Goal: Task Accomplishment & Management: Manage account settings

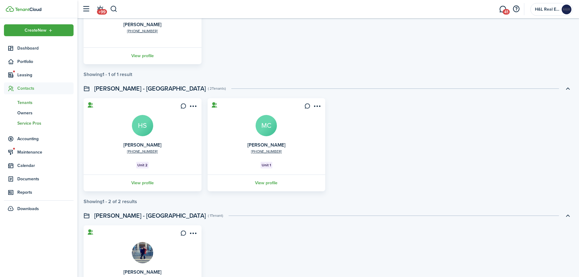
scroll to position [122, 0]
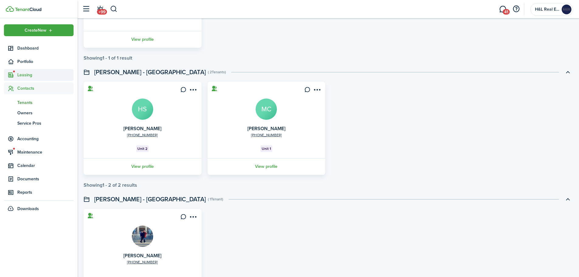
click at [30, 75] on span "Leasing" at bounding box center [45, 75] width 56 height 6
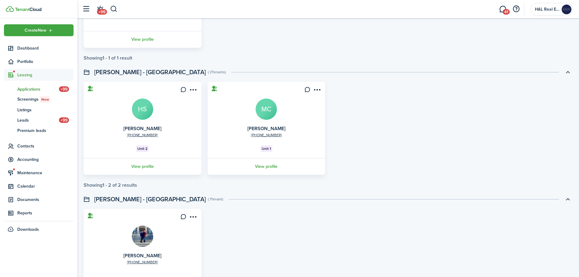
click at [30, 88] on span "Applications" at bounding box center [38, 89] width 42 height 6
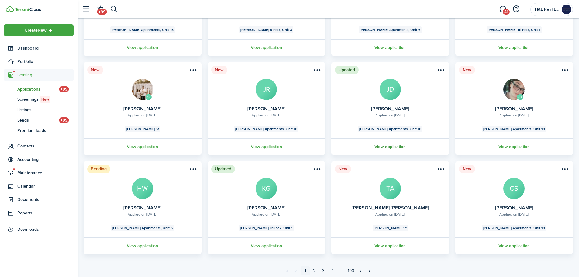
scroll to position [126, 0]
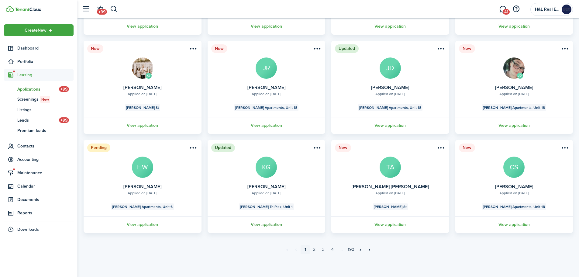
click at [266, 221] on link "View application" at bounding box center [267, 224] width 120 height 17
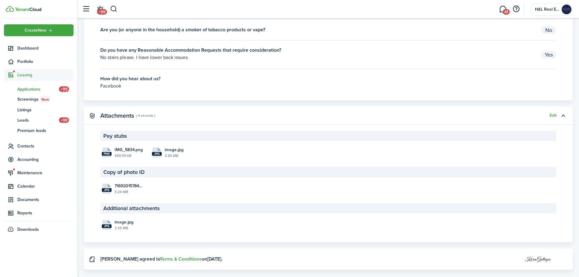
scroll to position [1060, 0]
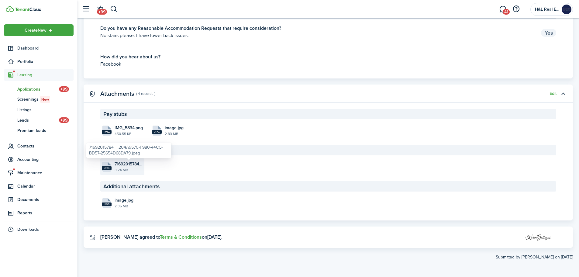
click at [141, 161] on span "71692015784__204A9570-F980-44CC-BD57-25654D68DA79.jpeg" at bounding box center [129, 164] width 28 height 6
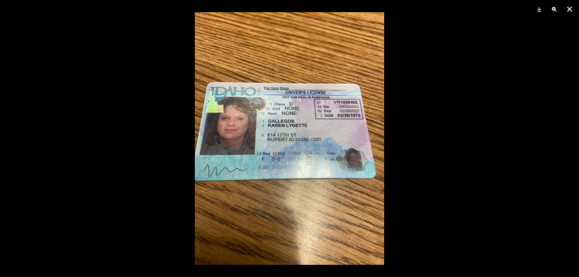
click at [417, 126] on div at bounding box center [289, 138] width 579 height 277
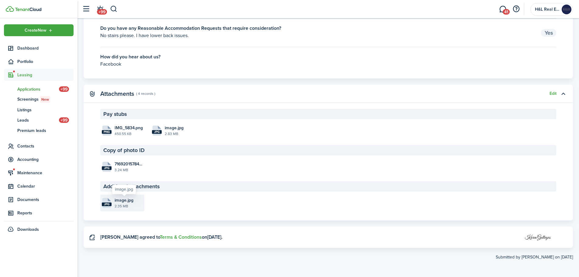
click at [123, 200] on span "image.jpg" at bounding box center [124, 200] width 19 height 6
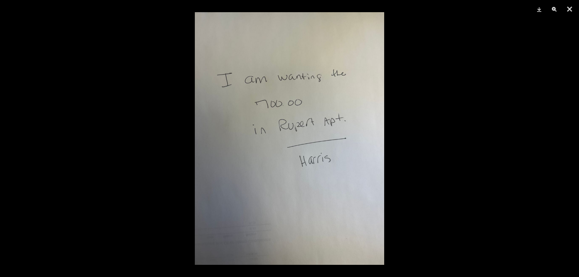
click at [425, 120] on div at bounding box center [289, 138] width 579 height 277
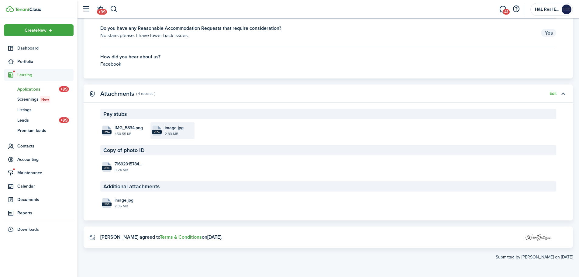
click at [161, 135] on file-icon "jpg" at bounding box center [157, 131] width 10 height 10
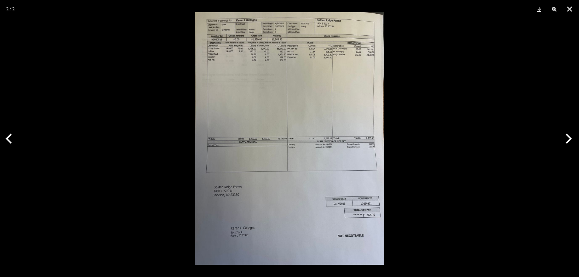
click at [425, 94] on div at bounding box center [289, 138] width 579 height 277
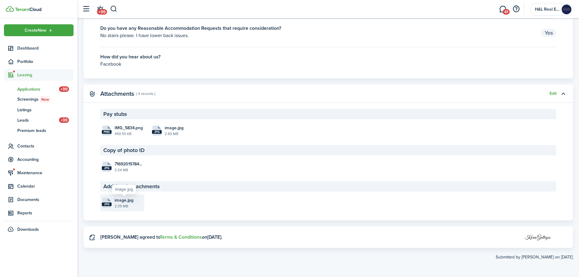
click at [124, 200] on span "image.jpg" at bounding box center [124, 200] width 19 height 6
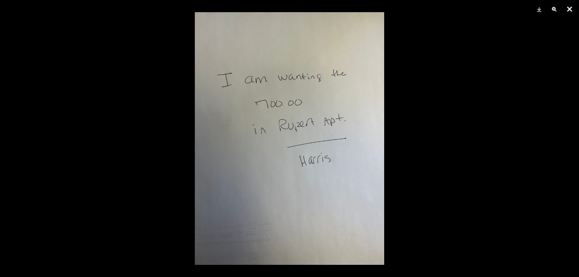
click at [571, 7] on button "Close" at bounding box center [569, 9] width 15 height 18
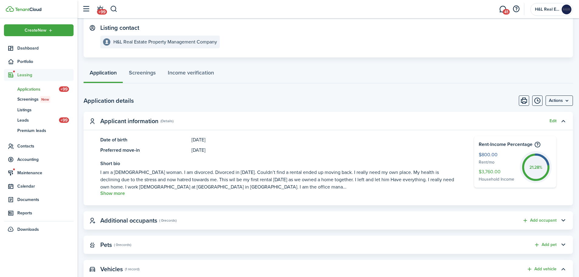
scroll to position [91, 0]
click at [120, 194] on button "Show more" at bounding box center [112, 192] width 25 height 5
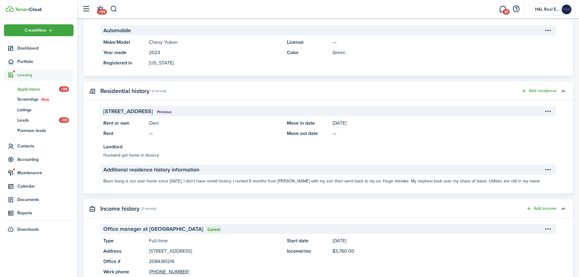
scroll to position [365, 0]
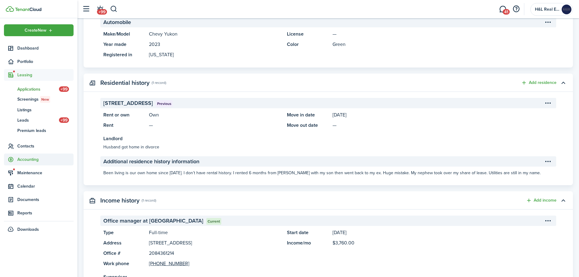
drag, startPoint x: 30, startPoint y: 146, endPoint x: 25, endPoint y: 143, distance: 6.4
click at [27, 146] on span "Contacts" at bounding box center [45, 146] width 56 height 6
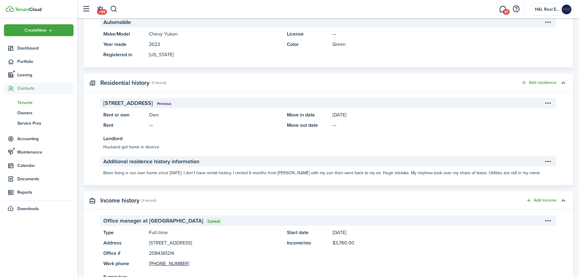
click at [25, 104] on span "Tenants" at bounding box center [45, 102] width 56 height 6
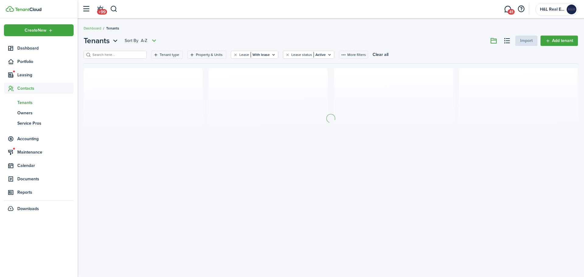
click at [104, 50] on header-page "Tenants Sort by A-Z Import Add tenant" at bounding box center [331, 43] width 494 height 16
click at [105, 52] on input "search" at bounding box center [118, 55] width 54 height 6
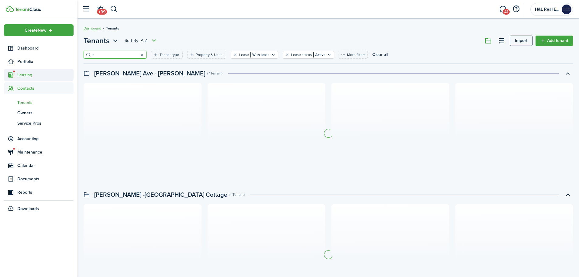
type input "b"
click at [21, 74] on span "Leasing" at bounding box center [45, 75] width 56 height 6
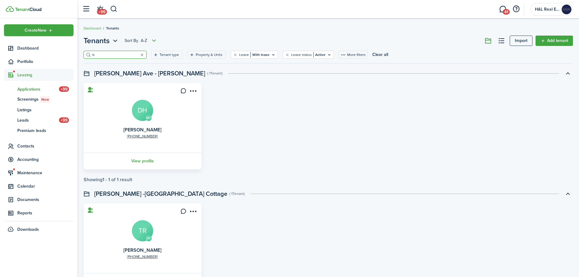
click at [35, 85] on link "ap Applications +99" at bounding box center [39, 89] width 70 height 10
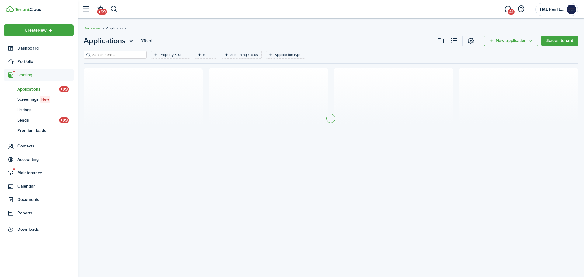
click at [111, 54] on input "search" at bounding box center [118, 55] width 54 height 6
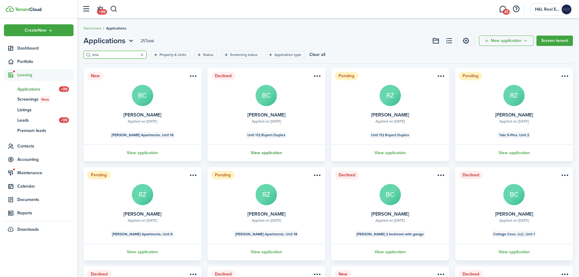
type input "bria"
click at [266, 153] on link "View application" at bounding box center [267, 152] width 120 height 17
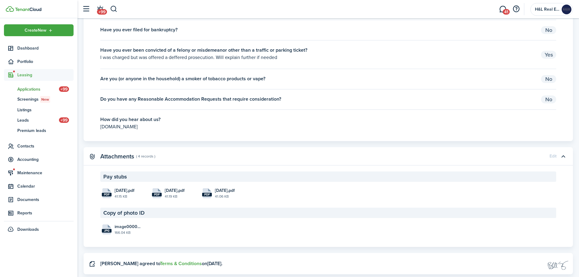
scroll to position [1216, 0]
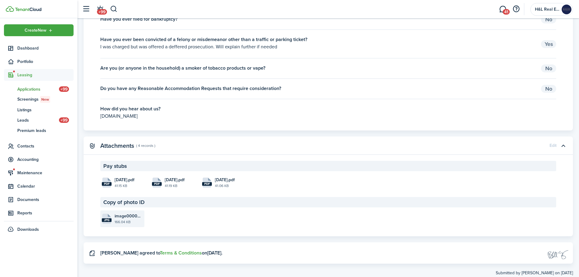
click at [105, 218] on file-extension "jpg" at bounding box center [107, 220] width 10 height 4
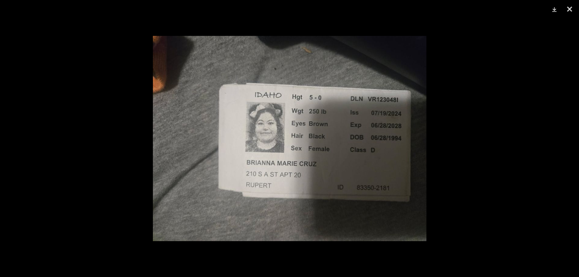
click at [432, 143] on div at bounding box center [289, 138] width 579 height 277
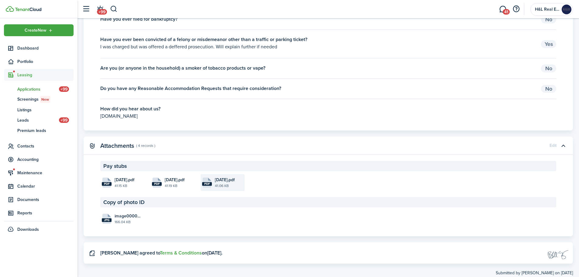
click at [203, 188] on file-icon "pdf" at bounding box center [207, 183] width 10 height 10
click at [159, 183] on file-extension "pdf" at bounding box center [157, 184] width 10 height 4
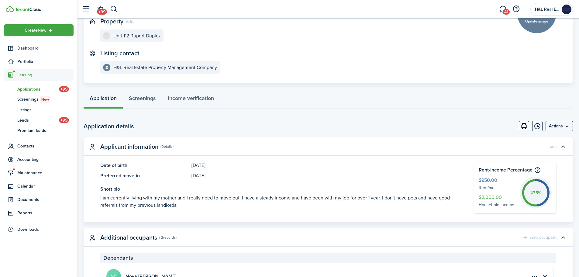
scroll to position [0, 0]
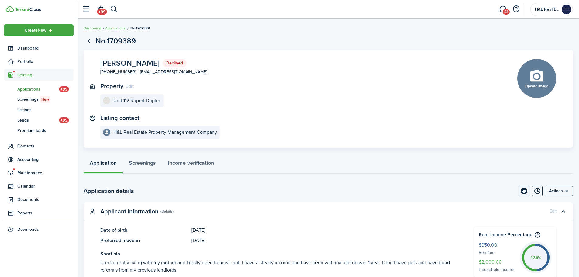
click at [23, 91] on span "Applications" at bounding box center [38, 89] width 42 height 6
